Goal: Information Seeking & Learning: Learn about a topic

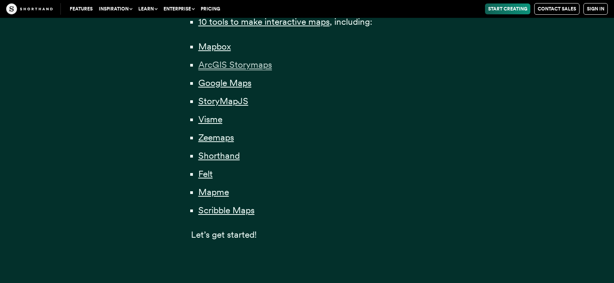
scroll to position [620, 0]
click at [205, 175] on span "Felt" at bounding box center [205, 173] width 14 height 11
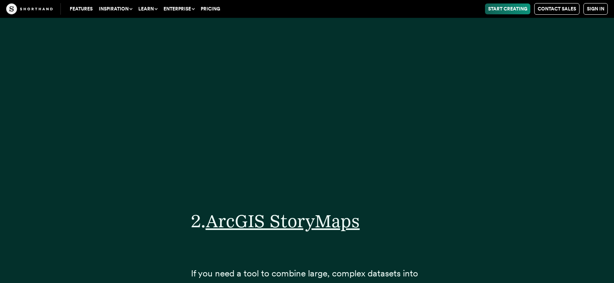
scroll to position [13833, 0]
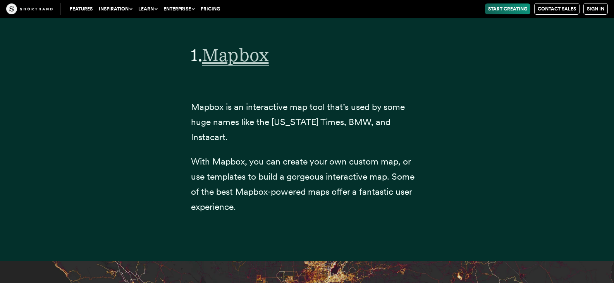
click at [222, 49] on span "Mapbox" at bounding box center [235, 55] width 67 height 22
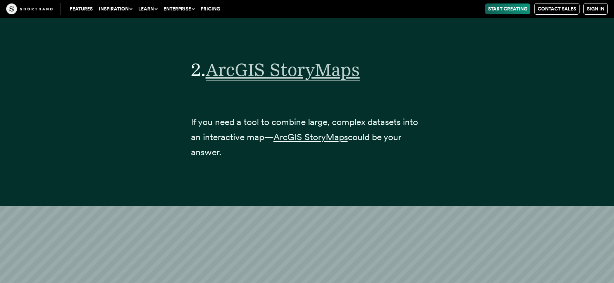
click at [305, 65] on span "ArcGIS StoryMaps" at bounding box center [283, 70] width 154 height 22
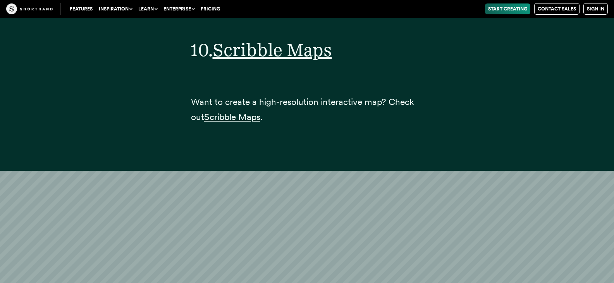
scroll to position [16806, 0]
